Goal: Navigation & Orientation: Find specific page/section

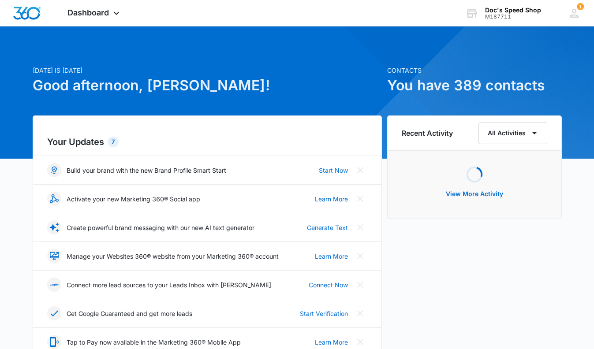
click at [114, 13] on icon at bounding box center [116, 13] width 11 height 11
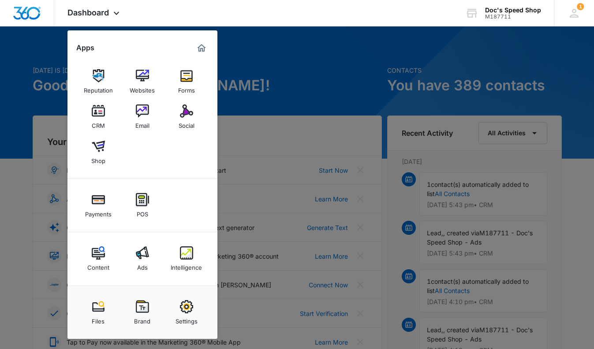
click at [96, 147] on img at bounding box center [98, 146] width 13 height 13
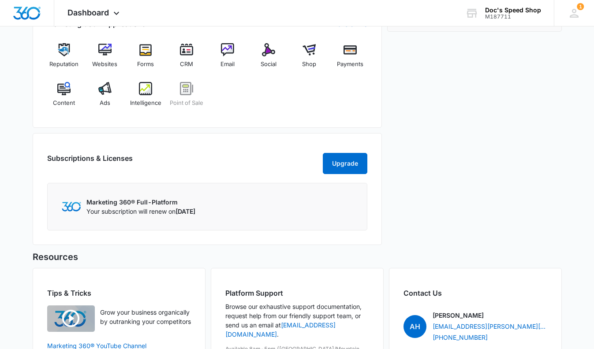
scroll to position [443, 0]
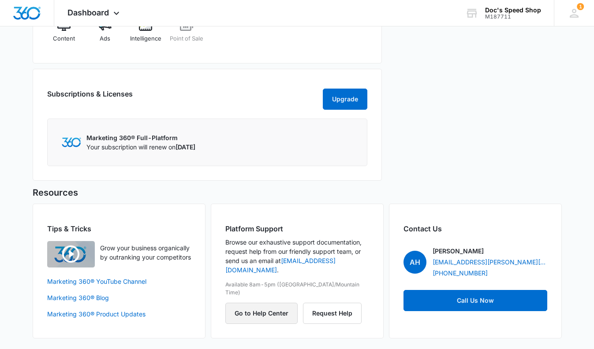
click at [264, 303] on button "Go to Help Center" at bounding box center [261, 313] width 72 height 21
click at [103, 11] on span "Dashboard" at bounding box center [87, 12] width 41 height 9
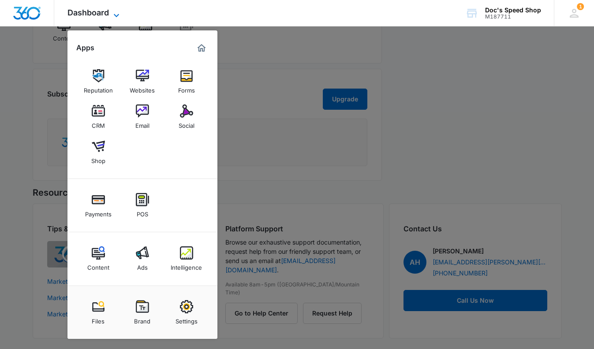
click at [150, 78] on link "Websites" at bounding box center [142, 81] width 33 height 33
